Goal: Transaction & Acquisition: Purchase product/service

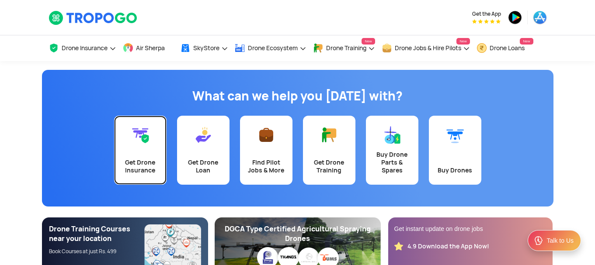
click at [149, 157] on link "Get Drone Insurance" at bounding box center [140, 150] width 52 height 69
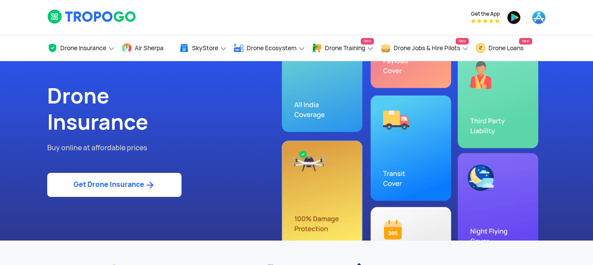
click at [134, 182] on link "Get Drone Insurance" at bounding box center [114, 185] width 134 height 24
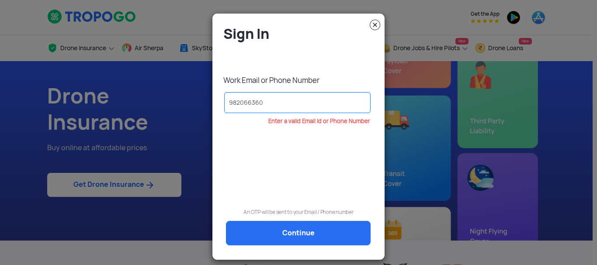
click at [249, 103] on input "982066360" at bounding box center [297, 102] width 146 height 21
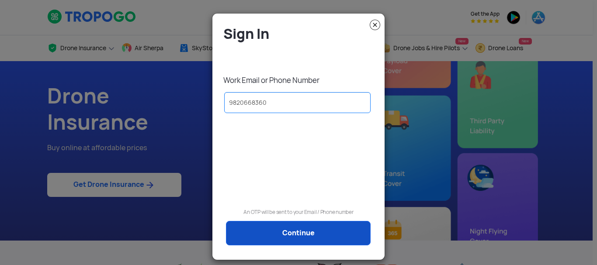
type input "9820668360"
click at [304, 224] on link "Continue" at bounding box center [298, 233] width 145 height 24
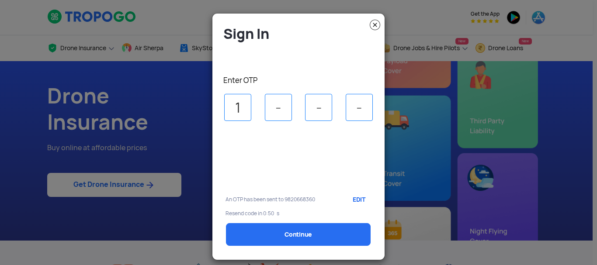
type input "1"
type input "2"
type input "3"
type input "7"
select select "1000000"
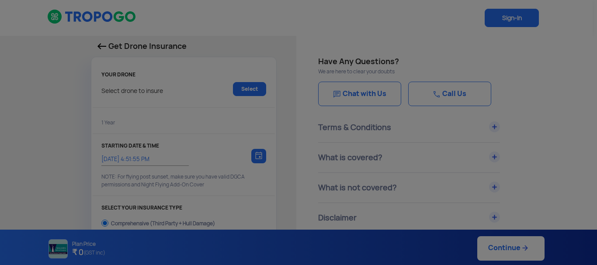
type input "[DATE] 5:01:00 PM"
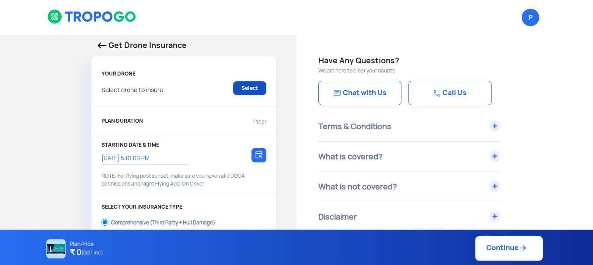
click at [245, 89] on link "Select" at bounding box center [249, 88] width 33 height 14
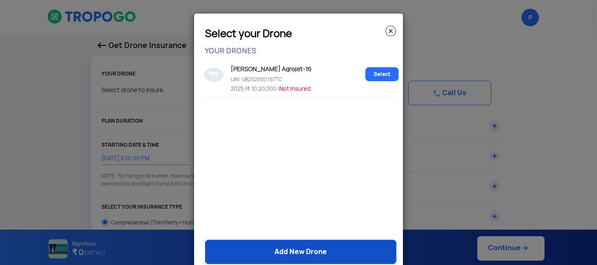
click at [295, 247] on link "Add New Drone" at bounding box center [300, 252] width 191 height 24
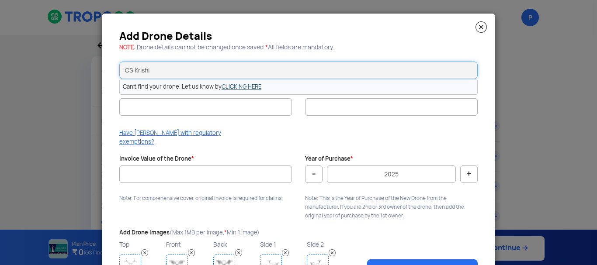
type input "CS Krishi"
click at [246, 90] on link "CLICKING HERE" at bounding box center [242, 86] width 40 height 7
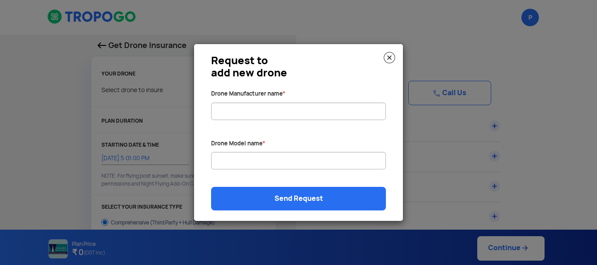
click at [390, 56] on img at bounding box center [389, 57] width 11 height 11
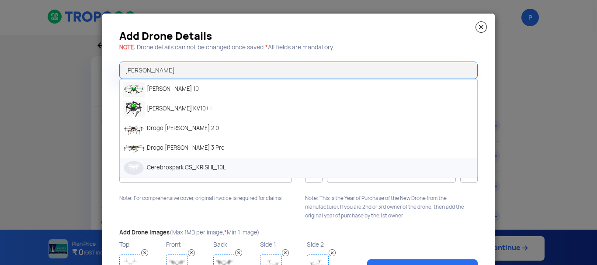
click at [209, 163] on li "Cerebrospark CS_KRISHI_10L" at bounding box center [298, 168] width 357 height 20
type input "Cerebrospark CS_KRISHI_10L"
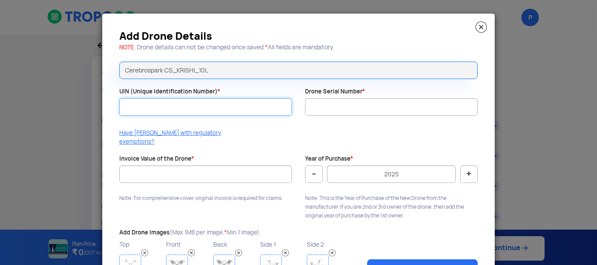
click at [206, 113] on input "UIN (Unique Identification Number) *" at bounding box center [205, 106] width 173 height 17
paste input "UA00TEHD0TC"
type input "UA00TEHD0TC"
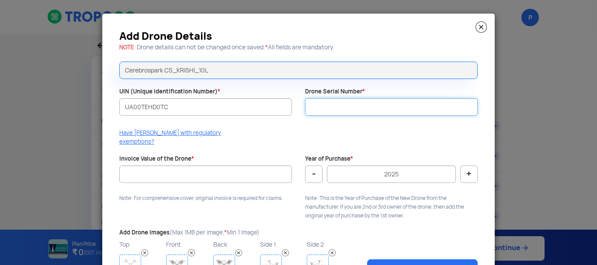
click at [334, 109] on input "Drone Serial Number *" at bounding box center [391, 106] width 173 height 17
type input "1"
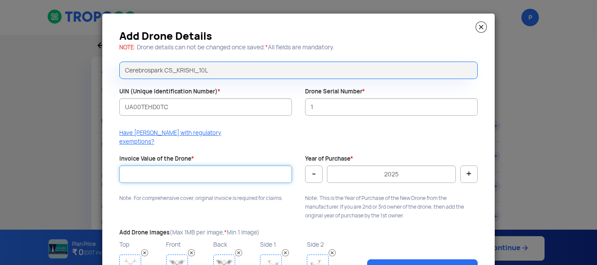
click at [177, 166] on input "Invoice Value of the Drone *" at bounding box center [205, 174] width 173 height 17
type input "600000"
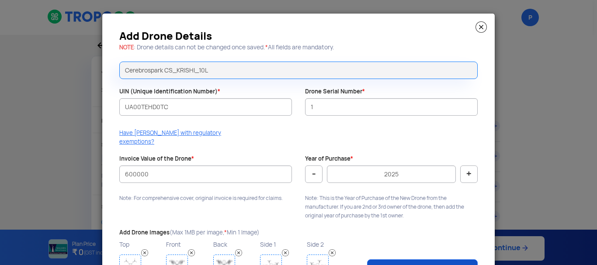
click at [391, 258] on link "Save Drone" at bounding box center [422, 270] width 111 height 20
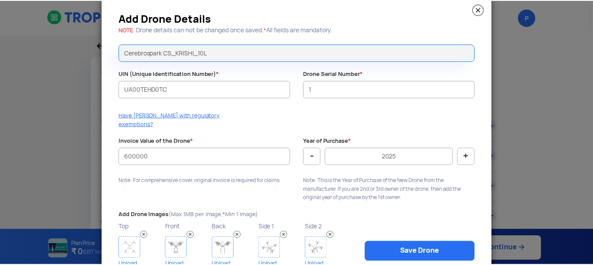
scroll to position [47, 0]
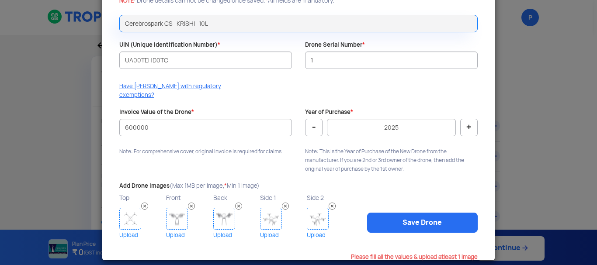
click at [126, 208] on img at bounding box center [130, 219] width 22 height 22
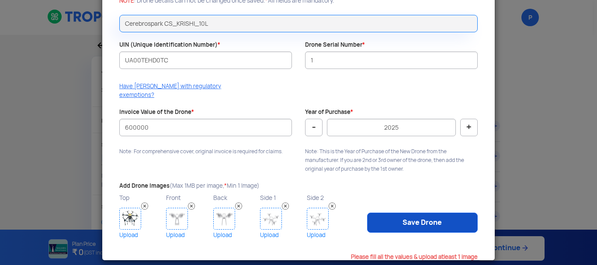
click at [408, 216] on link "Save Drone" at bounding box center [422, 223] width 111 height 20
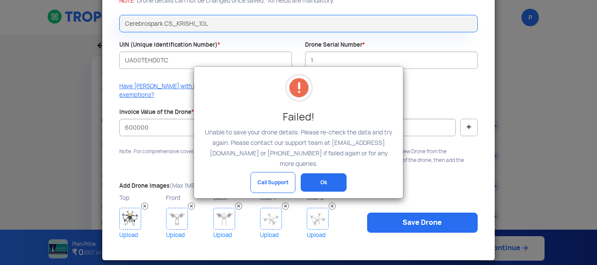
click at [322, 173] on button "Ok" at bounding box center [324, 182] width 46 height 18
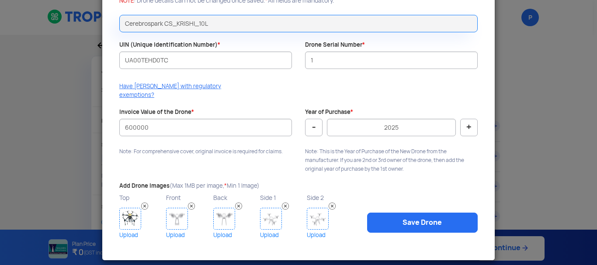
click at [354, 43] on label "Drone Serial Number *" at bounding box center [335, 45] width 60 height 8
click at [354, 52] on input "1" at bounding box center [391, 60] width 173 height 17
click at [329, 68] on input "1" at bounding box center [391, 60] width 173 height 17
click at [340, 63] on input "Drone Serial Number *" at bounding box center [391, 60] width 173 height 17
paste input "10247100P65MK"
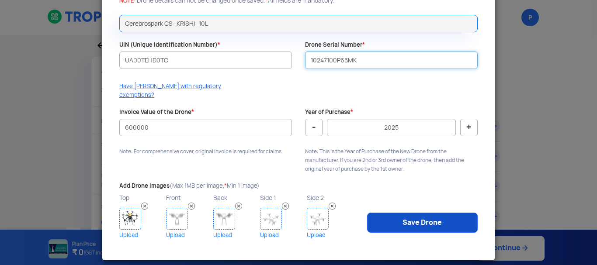
type input "10247100P65MK"
click at [404, 222] on link "Save Drone" at bounding box center [422, 223] width 111 height 20
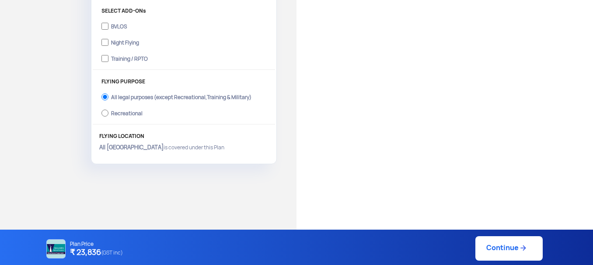
scroll to position [319, 0]
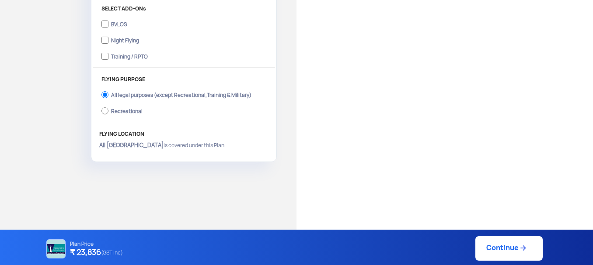
click at [499, 245] on link "Continue" at bounding box center [508, 248] width 67 height 24
type input "[DATE] 5:04:00 PM"
